Goal: Task Accomplishment & Management: Use online tool/utility

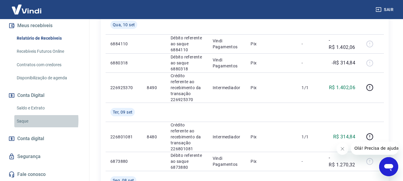
drag, startPoint x: 24, startPoint y: 120, endPoint x: 41, endPoint y: 121, distance: 16.4
click at [24, 120] on link "Saque" at bounding box center [48, 121] width 68 height 12
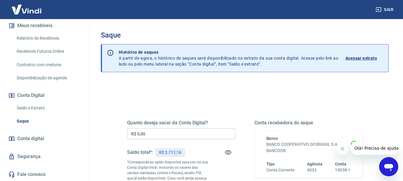
click at [168, 134] on input "R$ 0,00" at bounding box center [181, 133] width 108 height 11
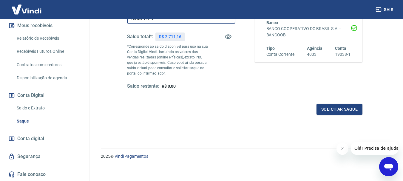
scroll to position [119, 0]
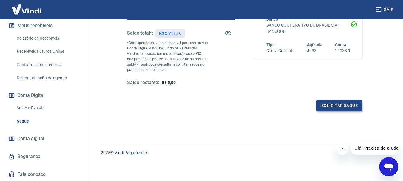
type input "R$ 2.711,16"
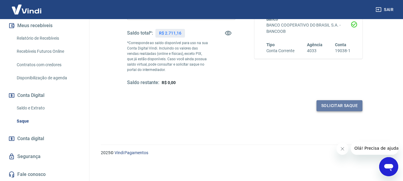
click at [329, 107] on button "Solicitar saque" at bounding box center [339, 105] width 46 height 11
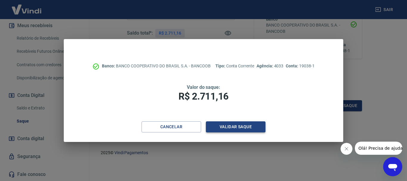
click at [249, 127] on button "Validar saque" at bounding box center [236, 126] width 60 height 11
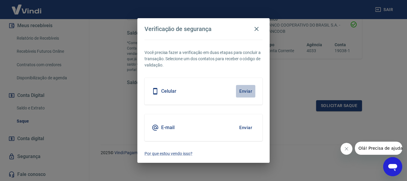
click at [241, 90] on button "Enviar" at bounding box center [245, 91] width 19 height 13
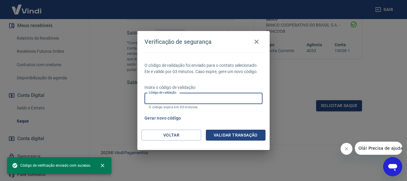
click at [222, 99] on input "Código de validação" at bounding box center [204, 98] width 118 height 11
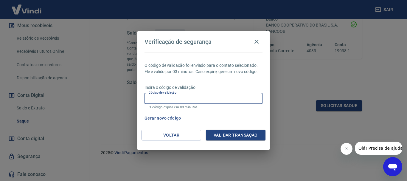
click at [222, 99] on input "Código de validação" at bounding box center [204, 98] width 118 height 11
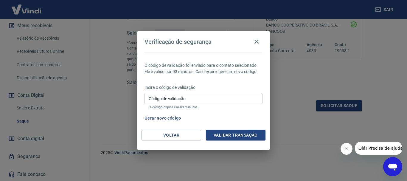
click at [293, 126] on div "Verificação de segurança O código de validação foi enviado para o contato selec…" at bounding box center [203, 90] width 407 height 181
click at [258, 42] on icon "button" at bounding box center [256, 41] width 7 height 7
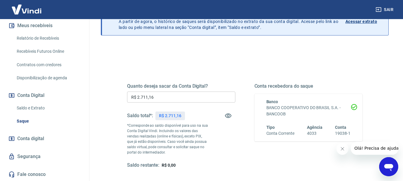
scroll to position [30, 0]
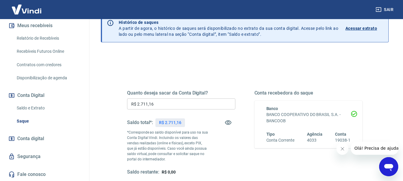
click at [186, 108] on input "R$ 2.711,16" at bounding box center [181, 103] width 108 height 11
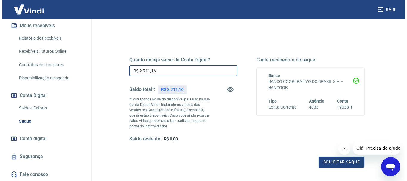
scroll to position [119, 0]
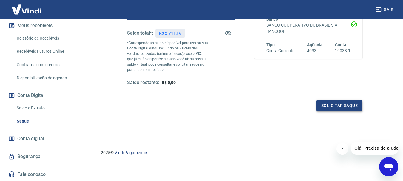
click at [333, 107] on button "Solicitar saque" at bounding box center [339, 105] width 46 height 11
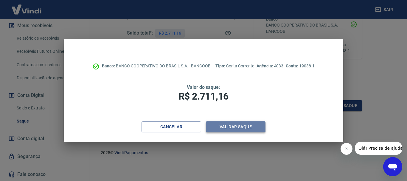
click at [235, 128] on button "Validar saque" at bounding box center [236, 126] width 60 height 11
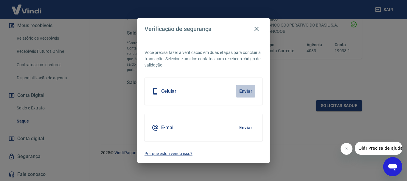
click at [244, 90] on button "Enviar" at bounding box center [245, 91] width 19 height 13
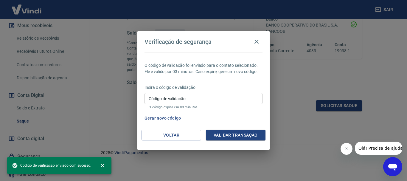
click at [181, 99] on input "Código de validação" at bounding box center [204, 98] width 118 height 11
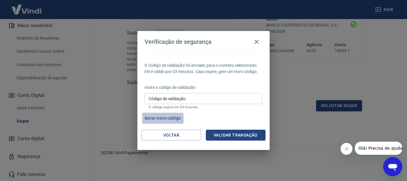
click at [164, 118] on button "Gerar novo código" at bounding box center [162, 118] width 41 height 11
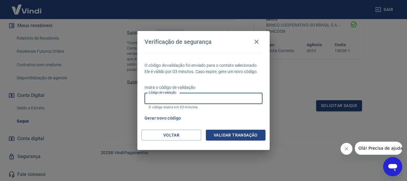
click at [181, 100] on input "Código de validação" at bounding box center [204, 98] width 118 height 11
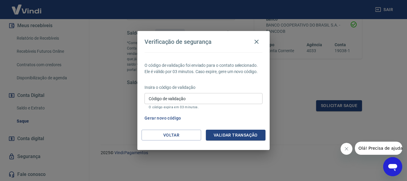
click at [294, 121] on div "Verificação de segurança O código de validação foi enviado para o contato selec…" at bounding box center [203, 90] width 407 height 181
click at [175, 134] on button "Voltar" at bounding box center [172, 135] width 60 height 11
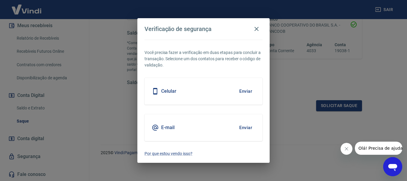
click at [246, 127] on button "Enviar" at bounding box center [245, 127] width 19 height 13
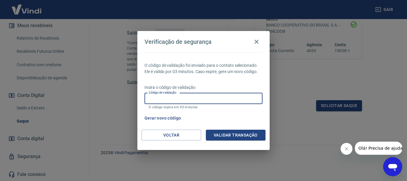
click at [159, 98] on input "Código de validação" at bounding box center [204, 98] width 118 height 11
type input "668531"
click at [219, 131] on button "Validar transação" at bounding box center [236, 135] width 60 height 11
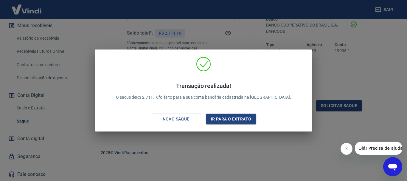
drag, startPoint x: 227, startPoint y: 118, endPoint x: 210, endPoint y: 0, distance: 119.0
click at [227, 117] on button "Ir para o extrato" at bounding box center [231, 119] width 50 height 11
